Goal: Task Accomplishment & Management: Manage account settings

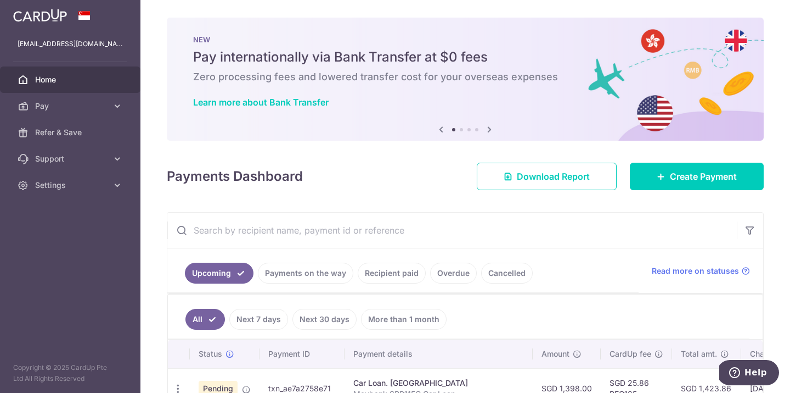
click at [87, 81] on span "Home" at bounding box center [71, 79] width 72 height 11
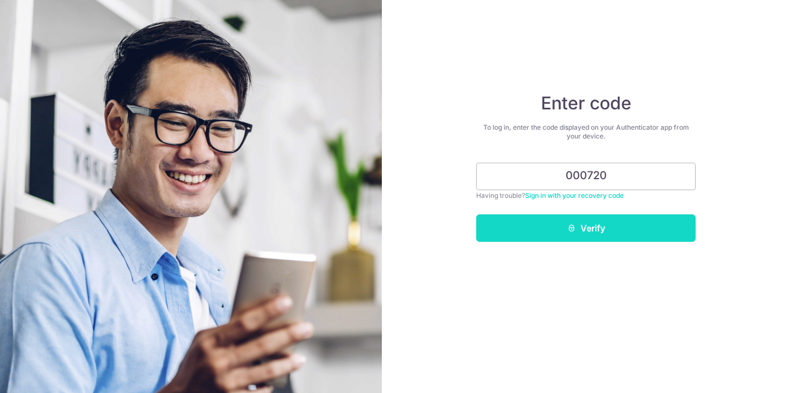
type input "000720"
click at [529, 229] on button "Verify" at bounding box center [586, 227] width 220 height 27
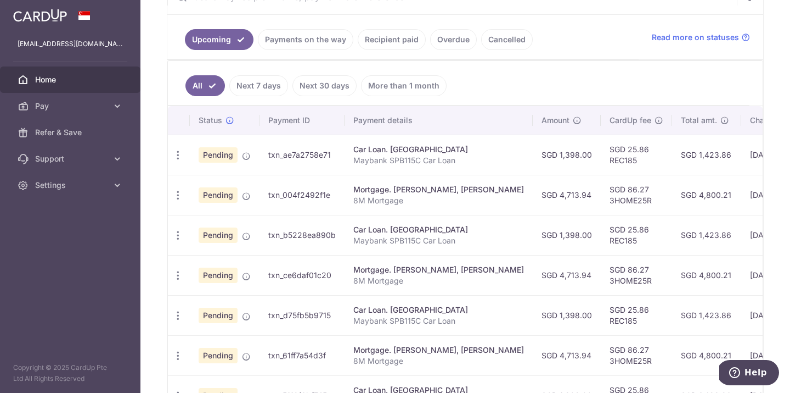
scroll to position [234, 0]
